Goal: Download file/media

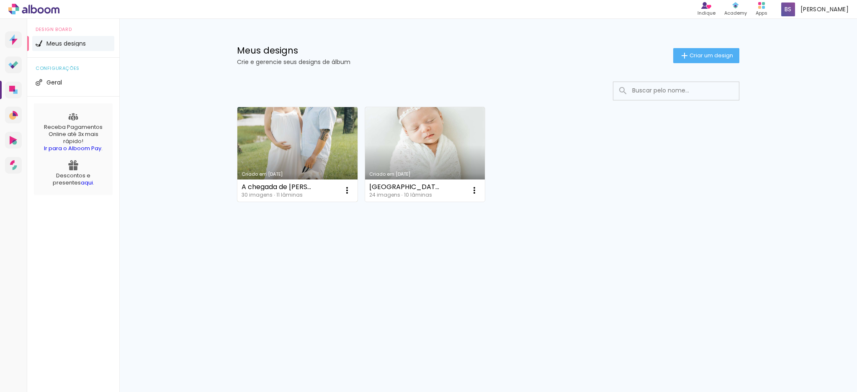
click at [314, 147] on link "Criado em [DATE]" at bounding box center [297, 154] width 120 height 95
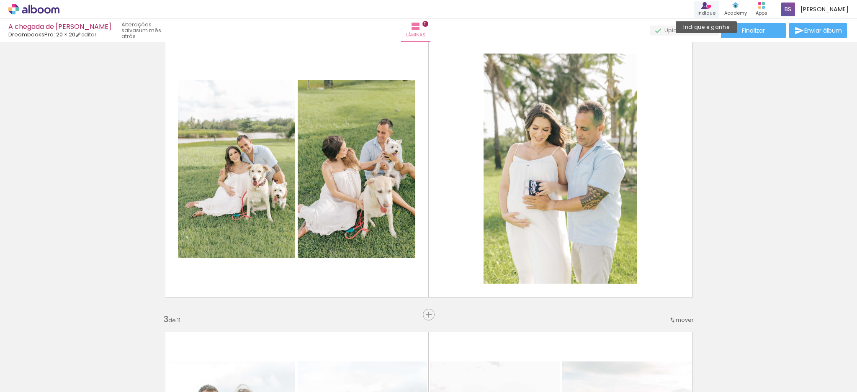
scroll to position [362, 0]
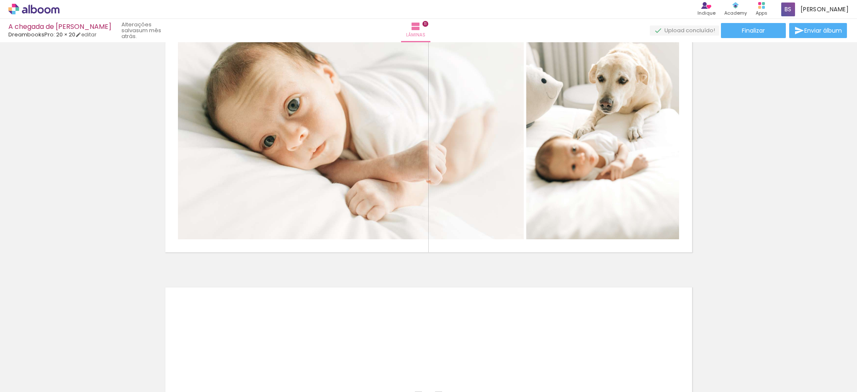
scroll to position [2956, 0]
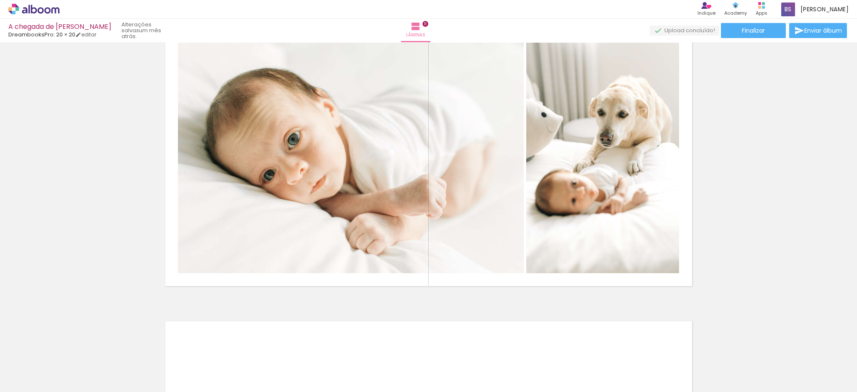
drag, startPoint x: 739, startPoint y: 161, endPoint x: 705, endPoint y: -28, distance: 191.7
click at [705, 0] on html "link( href="../../bower_components/polymer/polymer.html" rel="import" ) picture…" at bounding box center [428, 196] width 857 height 392
click at [754, 30] on span "Finalizar" at bounding box center [753, 31] width 23 height 6
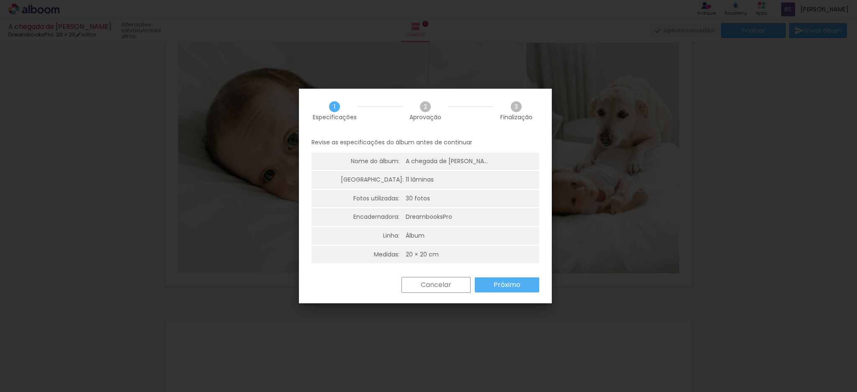
drag, startPoint x: 507, startPoint y: 110, endPoint x: 513, endPoint y: 109, distance: 5.7
click at [509, 110] on div "3 Finalização" at bounding box center [516, 110] width 46 height 19
click at [514, 108] on span "3" at bounding box center [516, 106] width 11 height 11
click at [423, 106] on span "2" at bounding box center [425, 106] width 11 height 11
click at [0, 0] on slot "Próximo" at bounding box center [0, 0] width 0 height 0
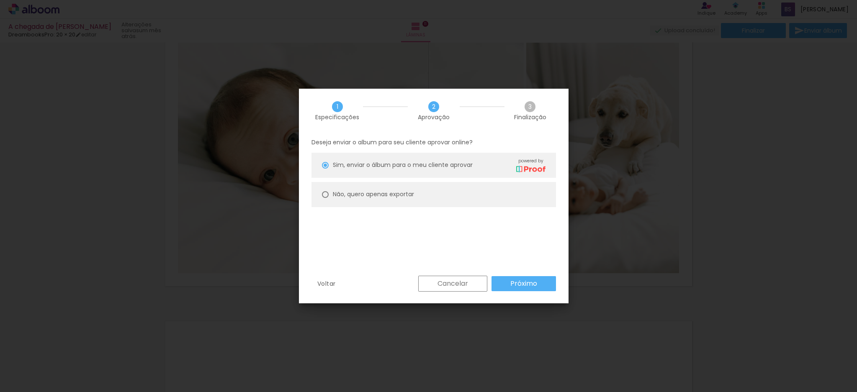
drag, startPoint x: 405, startPoint y: 188, endPoint x: 408, endPoint y: 193, distance: 5.1
click at [405, 188] on paper-radio-button "Não, quero apenas exportar" at bounding box center [433, 194] width 244 height 25
type paper-radio-button "on"
click at [529, 288] on paper-button "Próximo" at bounding box center [523, 283] width 64 height 15
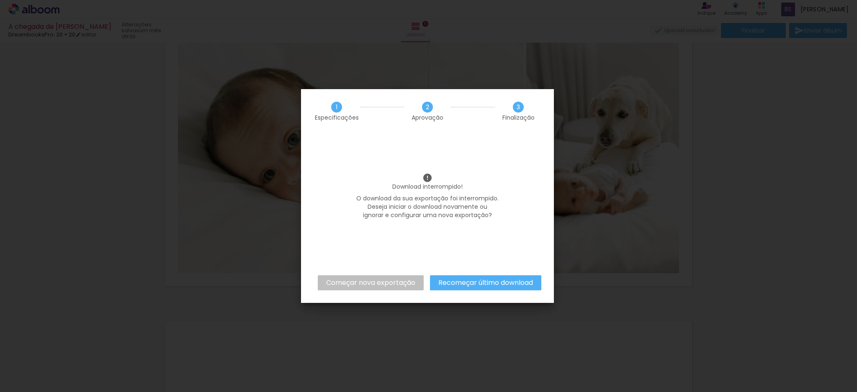
click at [0, 0] on slot "Recomeçar último download" at bounding box center [0, 0] width 0 height 0
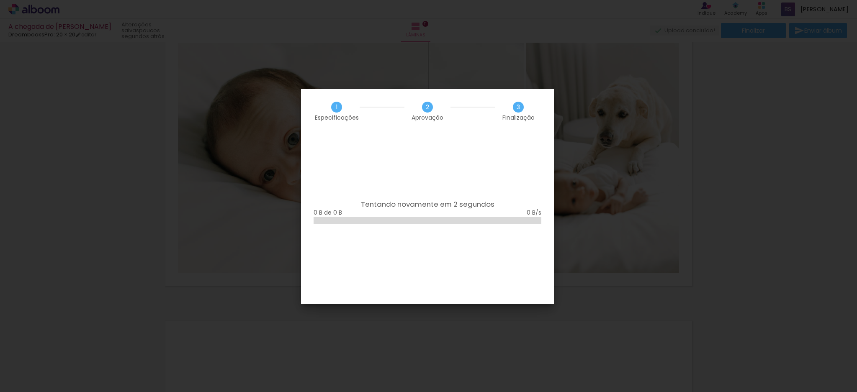
click at [759, 169] on iron-overlay-backdrop at bounding box center [428, 196] width 857 height 392
drag, startPoint x: 353, startPoint y: 168, endPoint x: 358, endPoint y: 165, distance: 5.6
click at [353, 168] on div "Tentando novamente em 21 segundos 0 B de 0 B" at bounding box center [427, 218] width 253 height 171
click at [559, 124] on iron-overlay-backdrop at bounding box center [428, 196] width 857 height 392
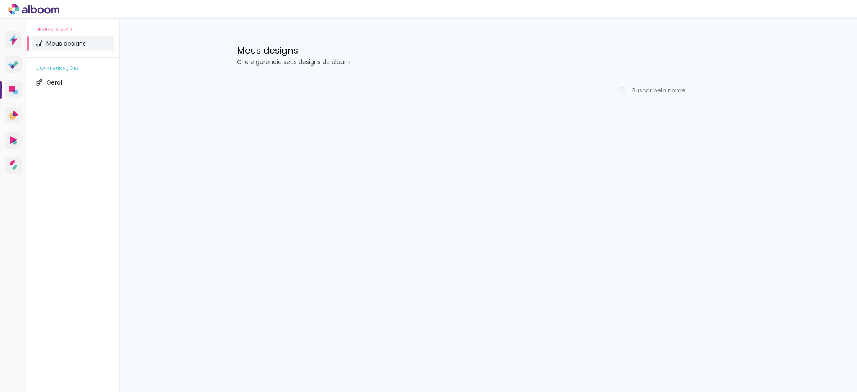
drag, startPoint x: 321, startPoint y: 96, endPoint x: 286, endPoint y: 77, distance: 39.6
click at [320, 96] on div at bounding box center [488, 91] width 502 height 19
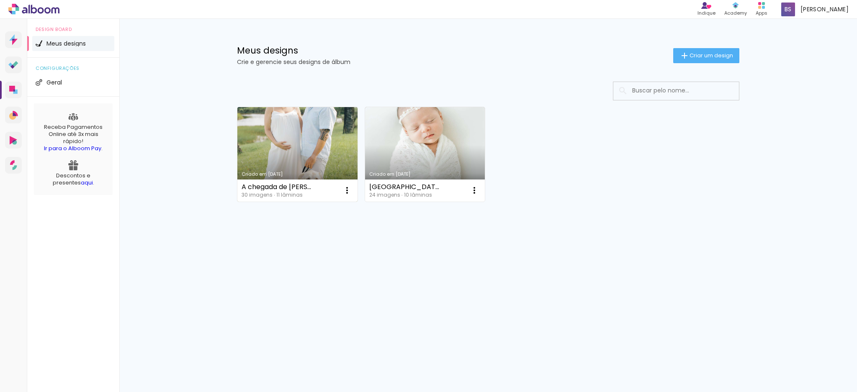
click at [312, 160] on link "Criado em [DATE]" at bounding box center [297, 154] width 120 height 95
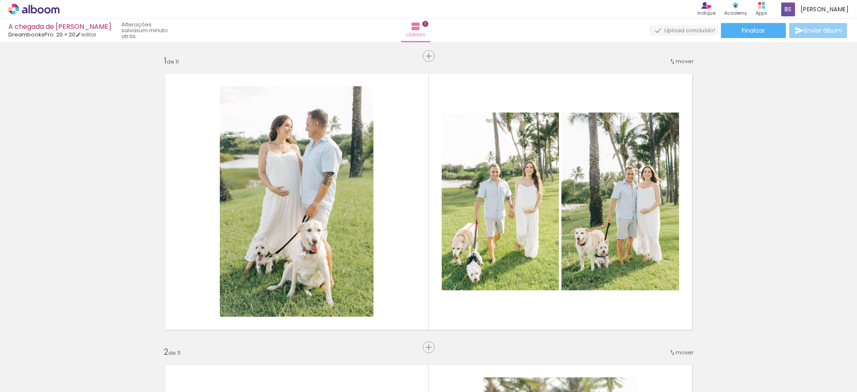
click at [819, 31] on span "Enviar álbum" at bounding box center [823, 31] width 38 height 6
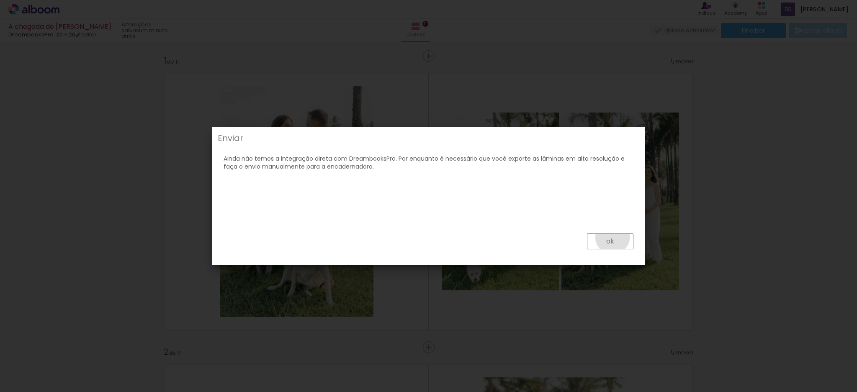
click at [0, 0] on slot "ok" at bounding box center [0, 0] width 0 height 0
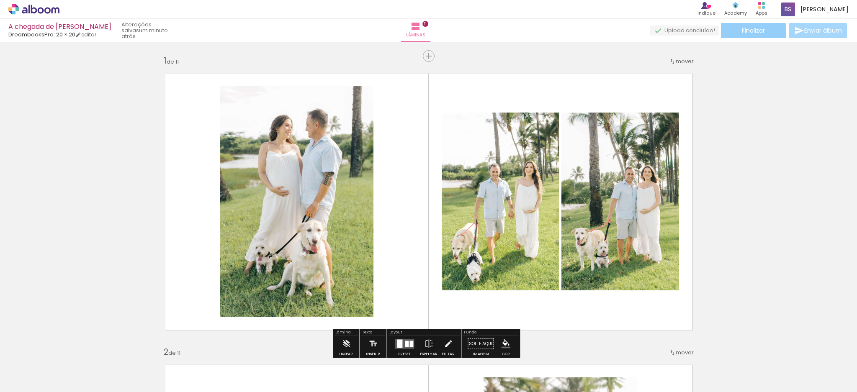
click at [754, 31] on span "Finalizar" at bounding box center [753, 31] width 23 height 6
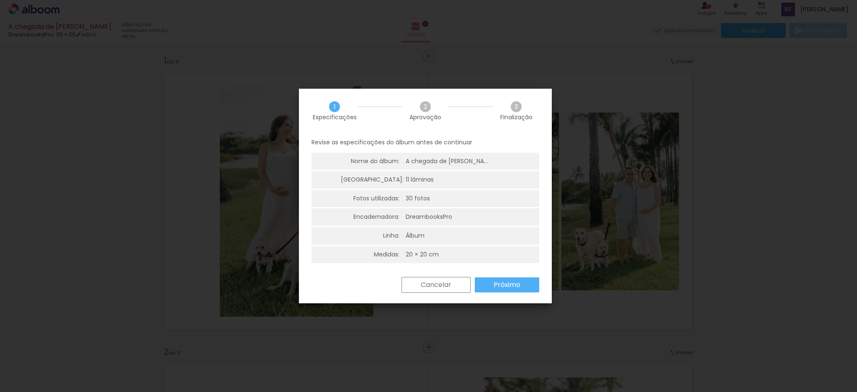
drag, startPoint x: 395, startPoint y: 140, endPoint x: 402, endPoint y: 126, distance: 15.2
click at [395, 140] on p "Revise as especificações do álbum antes de continuar" at bounding box center [425, 143] width 228 height 8
drag, startPoint x: 425, startPoint y: 106, endPoint x: 432, endPoint y: 130, distance: 25.0
click at [425, 106] on span "2" at bounding box center [425, 106] width 11 height 11
click at [0, 0] on slot "Próximo" at bounding box center [0, 0] width 0 height 0
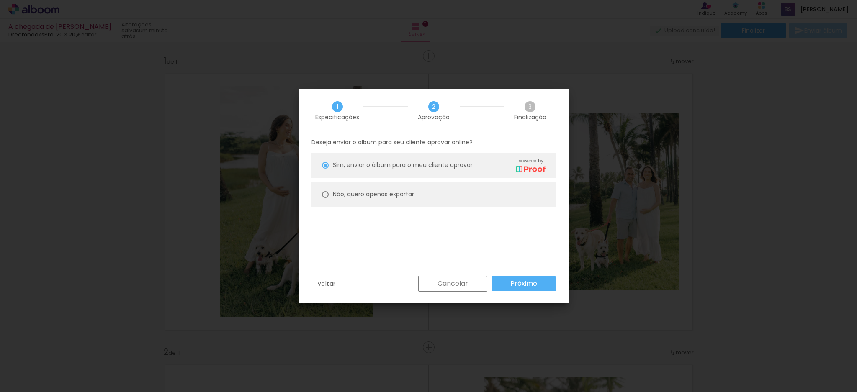
click at [0, 0] on slot "Próximo" at bounding box center [0, 0] width 0 height 0
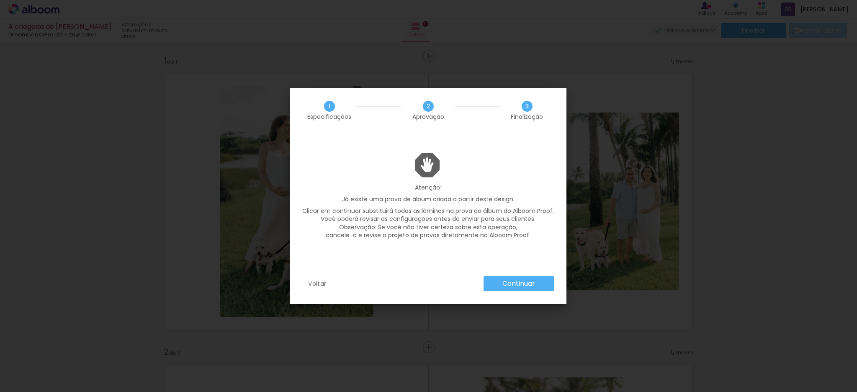
drag, startPoint x: 419, startPoint y: 106, endPoint x: 526, endPoint y: 51, distance: 119.4
click at [420, 105] on div "2 Aprovação" at bounding box center [428, 110] width 46 height 19
click at [427, 108] on span "2" at bounding box center [428, 106] width 11 height 11
click at [0, 0] on slot "Voltar" at bounding box center [0, 0] width 0 height 0
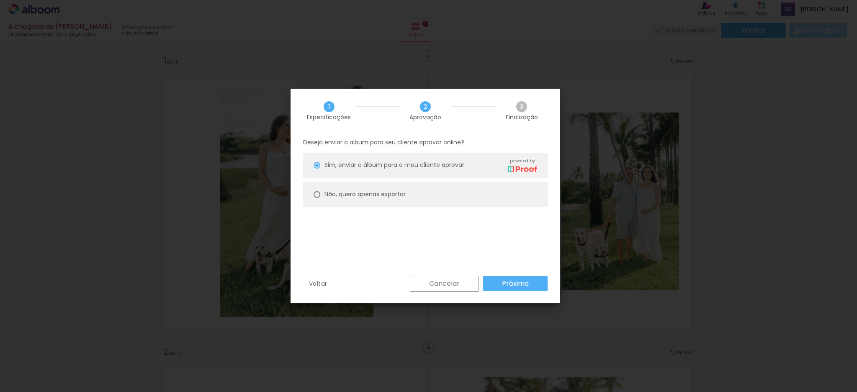
click at [313, 192] on div at bounding box center [316, 194] width 7 height 7
type paper-radio-button "on"
click at [381, 254] on div "Deseja enviar o album para seu cliente aprovar online? Sim, enviar o álbum para…" at bounding box center [424, 204] width 269 height 143
click at [0, 0] on slot "Próximo" at bounding box center [0, 0] width 0 height 0
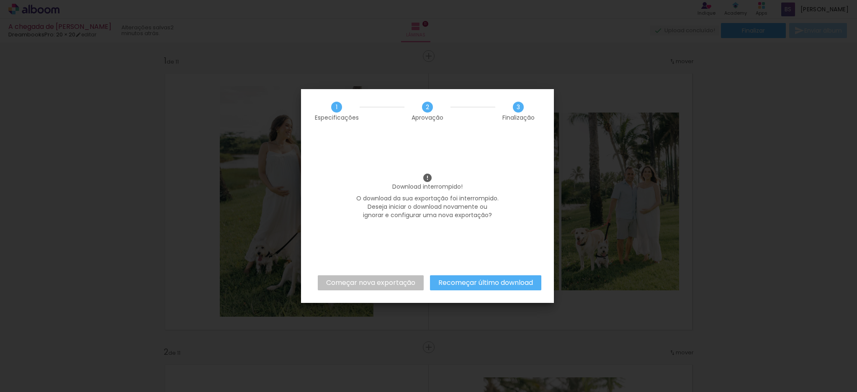
click at [0, 0] on slot "Começar nova exportação" at bounding box center [0, 0] width 0 height 0
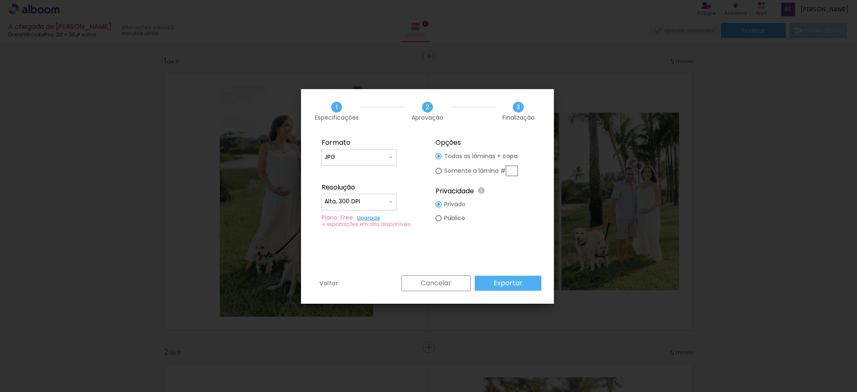
click at [380, 162] on paper-input-container "JPG" at bounding box center [358, 157] width 75 height 17
click at [350, 262] on div "Formato JPG PDF Resolução Alta, 300 DPI Baixa Plano: Free Upgrade ∞ exportações…" at bounding box center [427, 204] width 253 height 142
click at [383, 201] on input "Alta, 300 DPI" at bounding box center [355, 202] width 63 height 8
click at [358, 295] on div "Voltar Cancelar Exportar" at bounding box center [427, 289] width 253 height 28
click at [438, 169] on div at bounding box center [438, 171] width 6 height 6
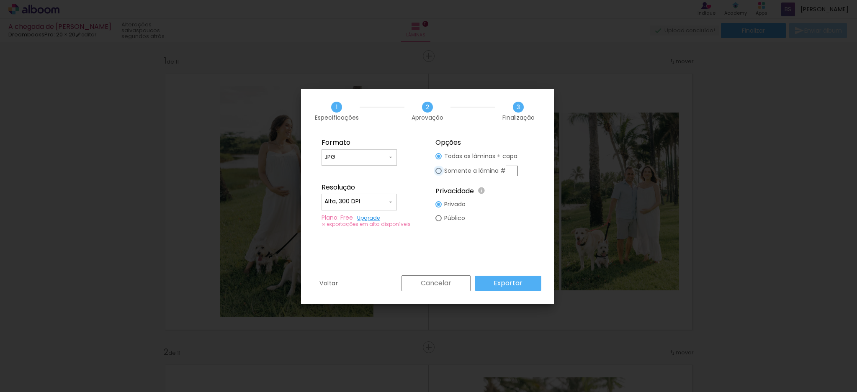
type paper-radio-button "on"
click at [441, 151] on paper-radio-button "Todas as lâminas + capa" at bounding box center [476, 156] width 82 height 14
type paper-radio-button "on"
click at [0, 0] on slot "Somente a lâmina #" at bounding box center [0, 0] width 0 height 0
click at [0, 0] on slot "Todas as lâminas + capa" at bounding box center [0, 0] width 0 height 0
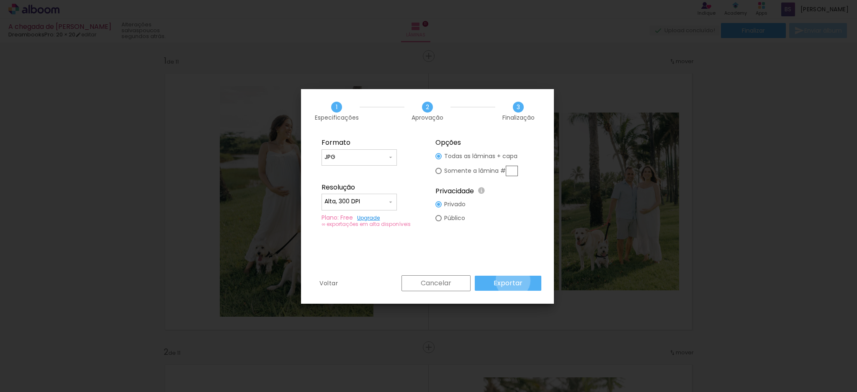
click at [0, 0] on slot "Exportar" at bounding box center [0, 0] width 0 height 0
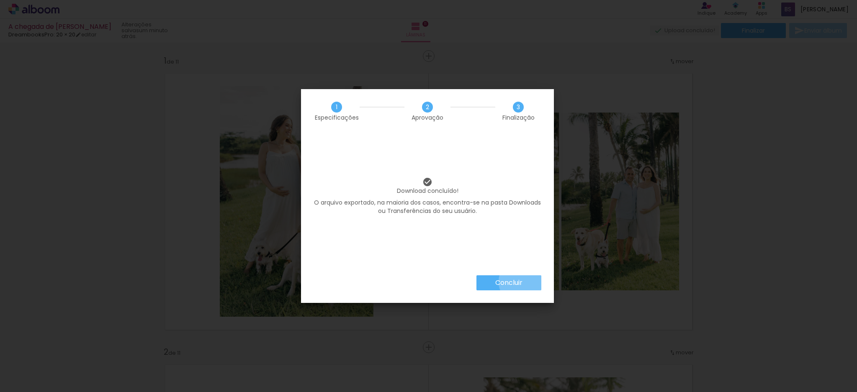
click at [0, 0] on slot "Concluir" at bounding box center [0, 0] width 0 height 0
